Goal: Task Accomplishment & Management: Use online tool/utility

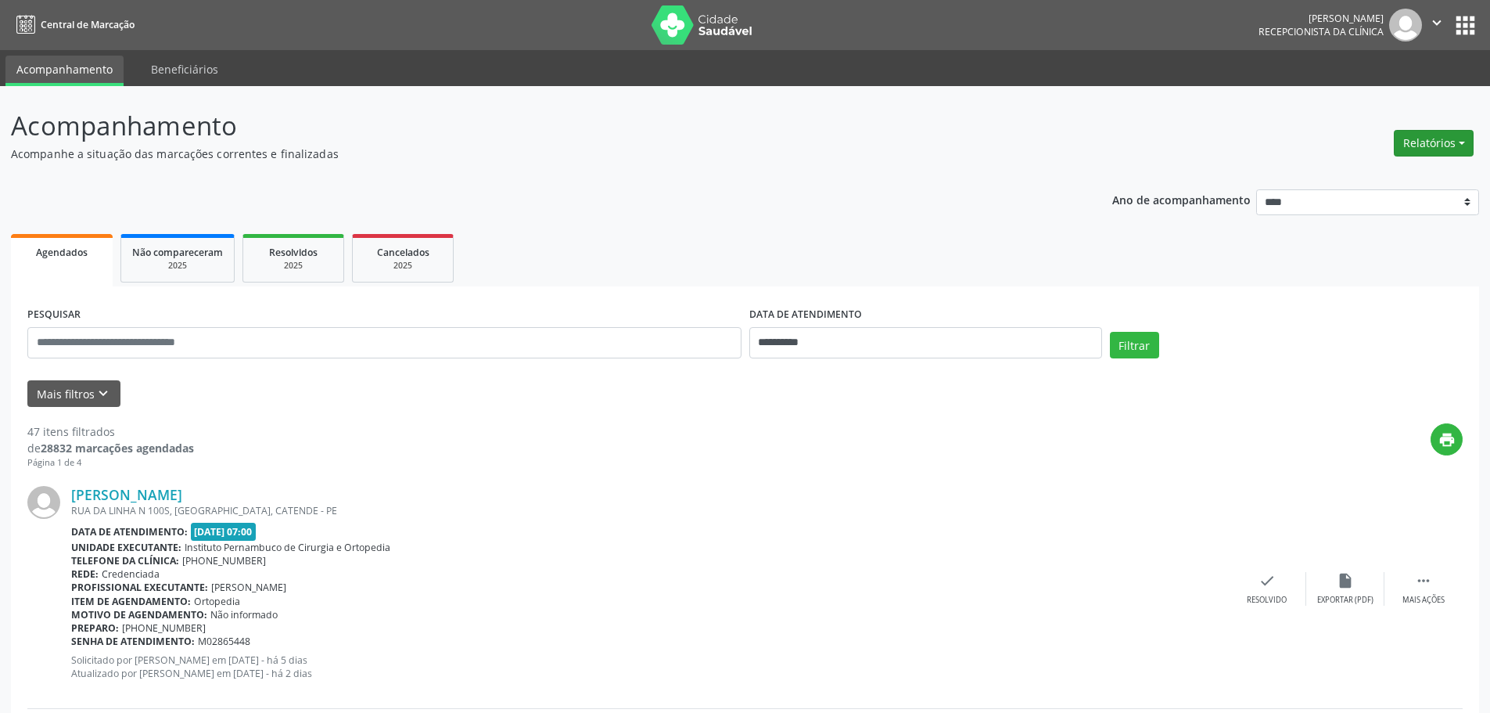
click at [1460, 140] on button "Relatórios" at bounding box center [1434, 143] width 80 height 27
click at [1386, 187] on link "Agendamentos" at bounding box center [1390, 177] width 168 height 22
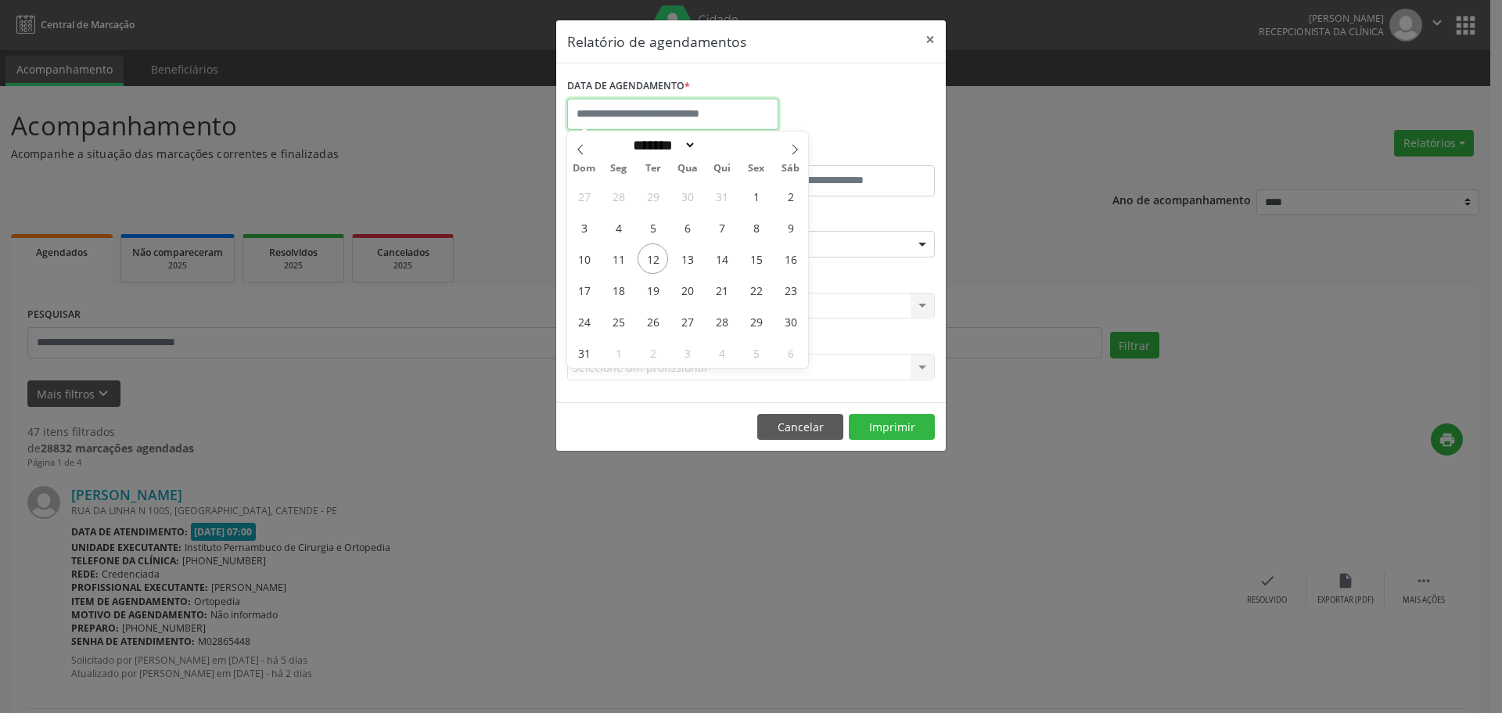
click at [709, 113] on input "text" at bounding box center [672, 114] width 211 height 31
click at [655, 264] on span "12" at bounding box center [652, 258] width 31 height 31
type input "**********"
click at [655, 264] on span "12" at bounding box center [652, 258] width 31 height 31
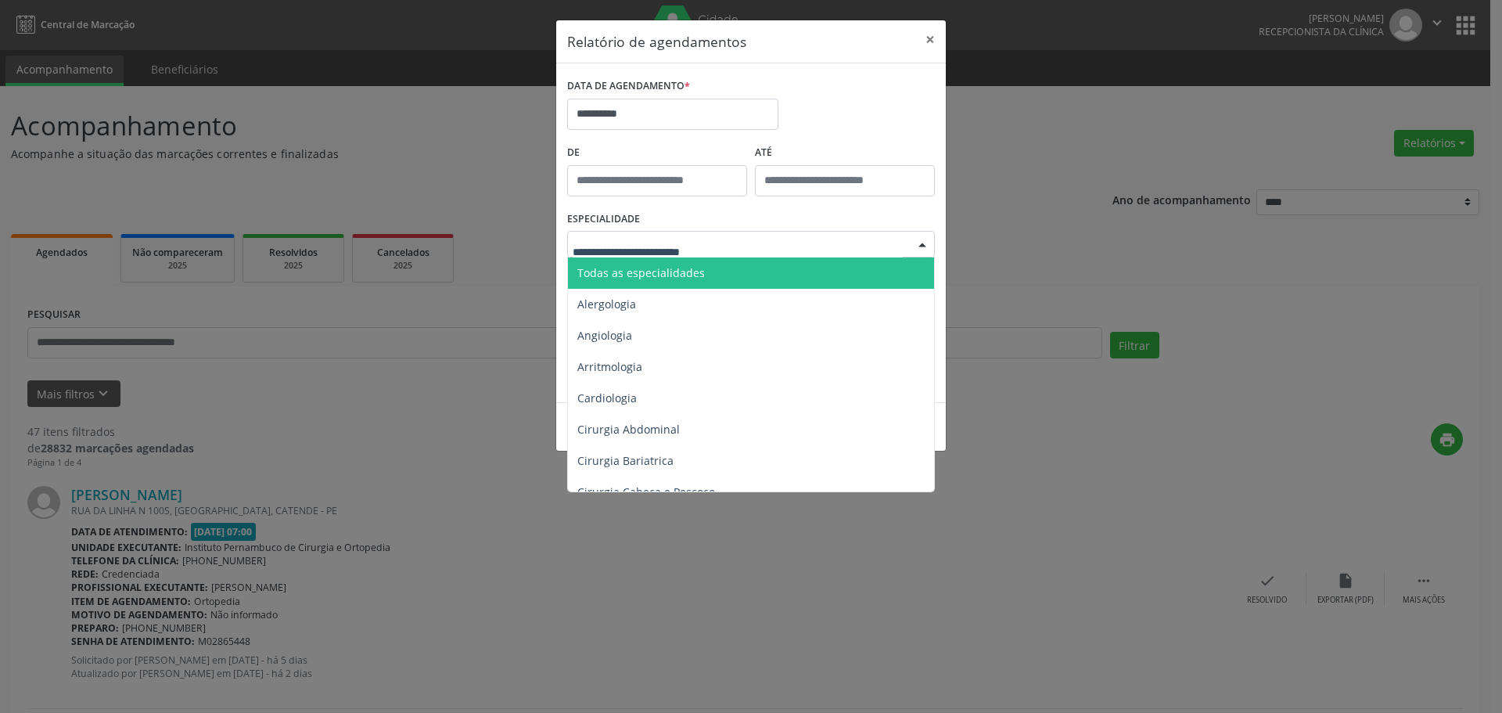
click at [920, 246] on div at bounding box center [921, 245] width 23 height 27
click at [785, 267] on span "Todas as especialidades" at bounding box center [752, 272] width 368 height 31
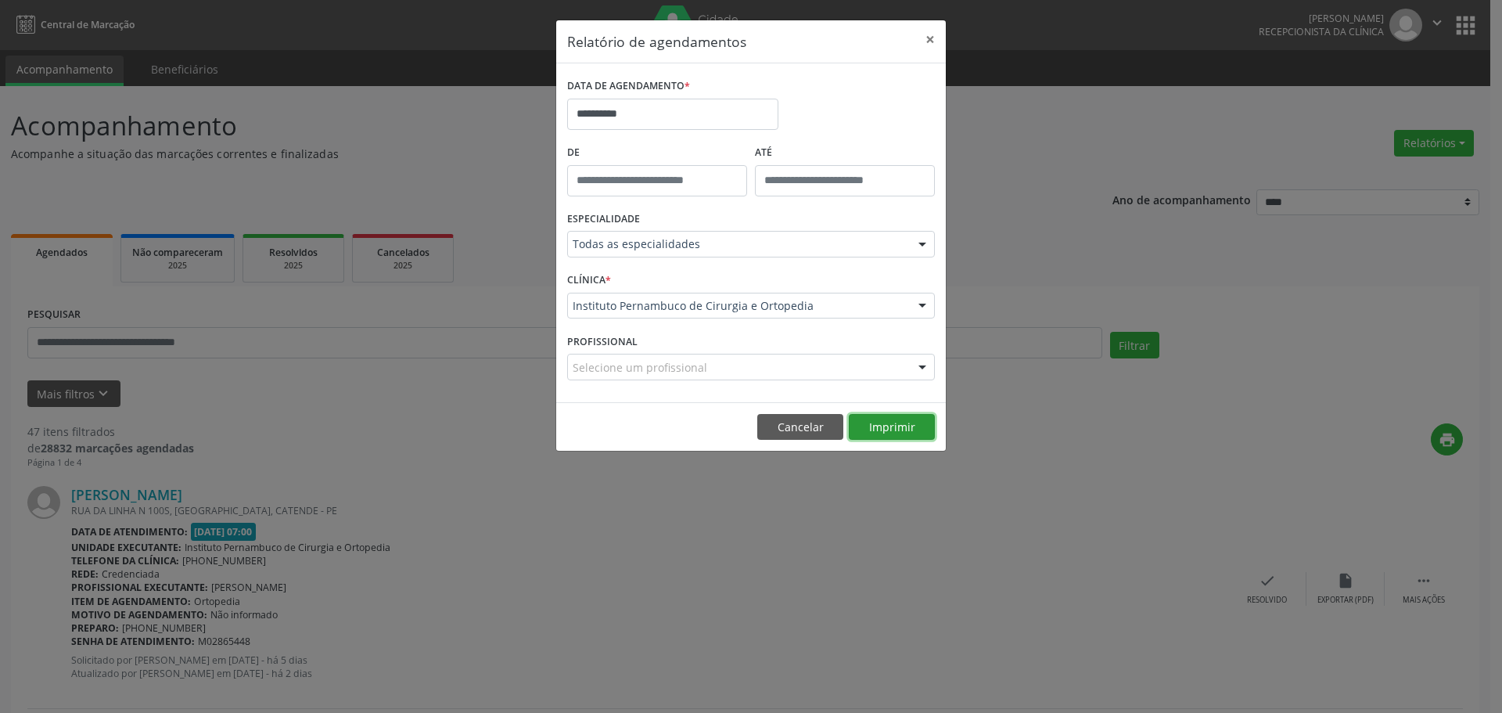
click at [902, 420] on button "Imprimir" at bounding box center [892, 427] width 86 height 27
click at [933, 31] on button "×" at bounding box center [929, 39] width 31 height 38
